Goal: Navigation & Orientation: Find specific page/section

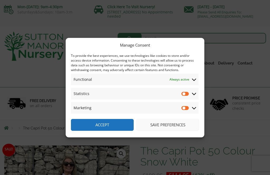
click at [186, 95] on input "Statistics" at bounding box center [186, 93] width 8 height 5
checkbox input "true"
click at [184, 109] on input "Marketing" at bounding box center [186, 108] width 8 height 5
checkbox input "true"
click at [182, 124] on button "Save preferences" at bounding box center [167, 125] width 63 height 12
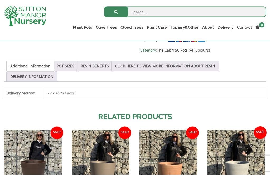
scroll to position [273, 0]
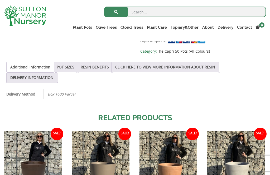
click at [74, 69] on link "POT SIZES" at bounding box center [66, 67] width 18 height 10
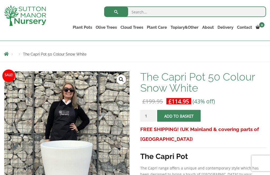
scroll to position [0, 0]
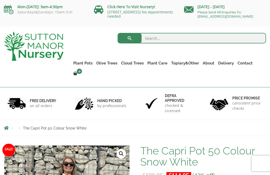
click at [0, 0] on link "Gnarled Olive Trees" at bounding box center [0, 0] width 0 height 0
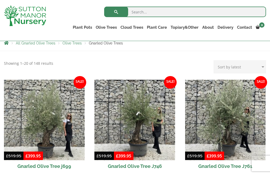
scroll to position [93, 0]
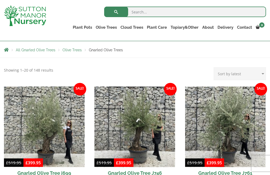
click at [0, 0] on link "Vietnamese Pots" at bounding box center [0, 0] width 0 height 0
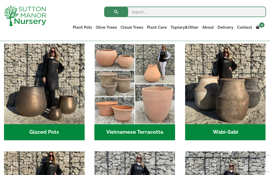
scroll to position [159, 0]
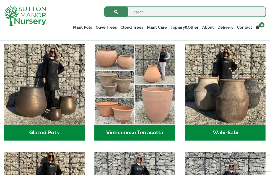
click at [159, 132] on h2 "Vietnamese Terracotta (5)" at bounding box center [134, 133] width 81 height 16
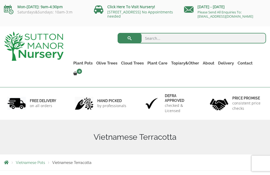
click at [0, 0] on link "Ilex Crenata Cloud Trees" at bounding box center [0, 0] width 0 height 0
